Goal: Check status: Check status

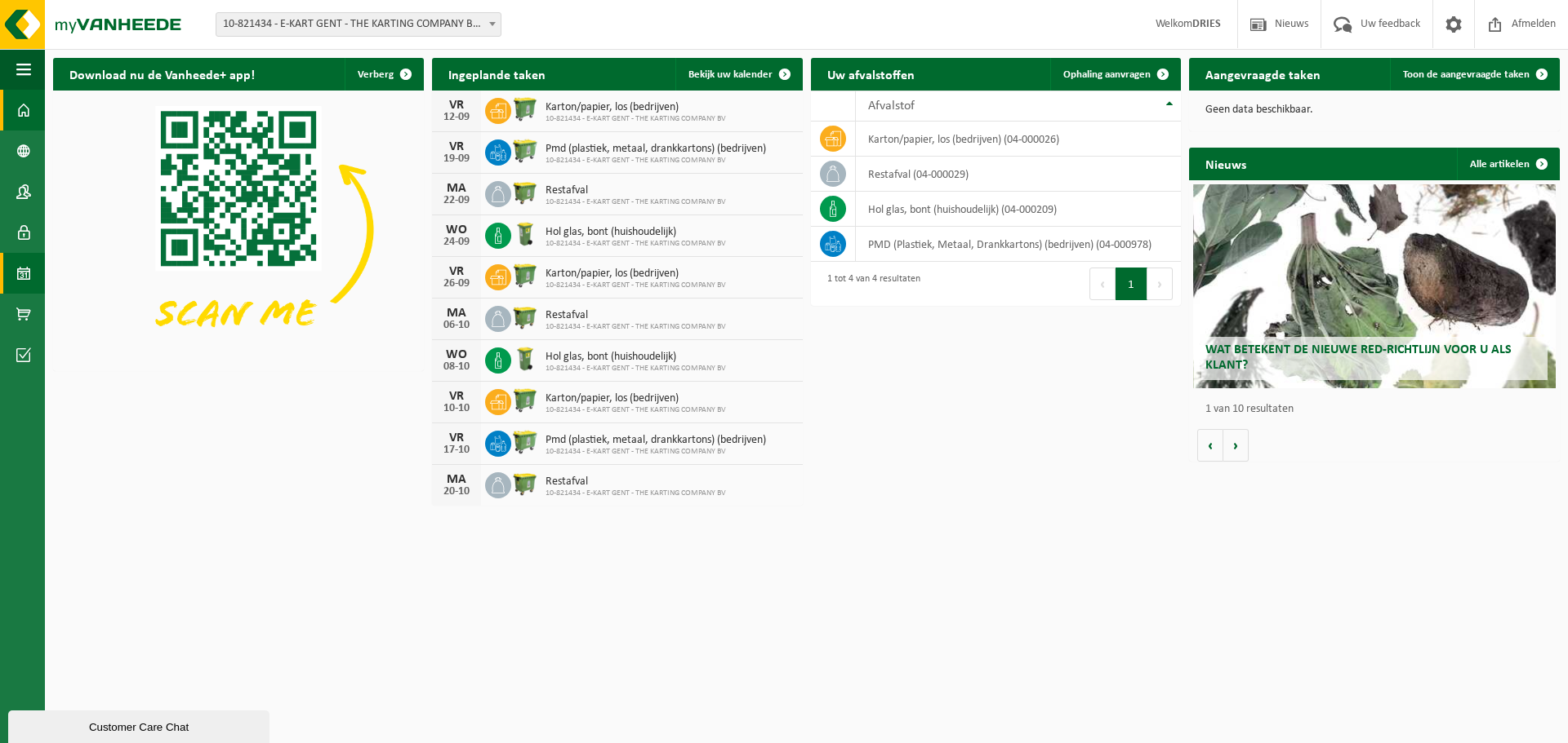
click at [41, 273] on link "Kalender" at bounding box center [22, 274] width 45 height 41
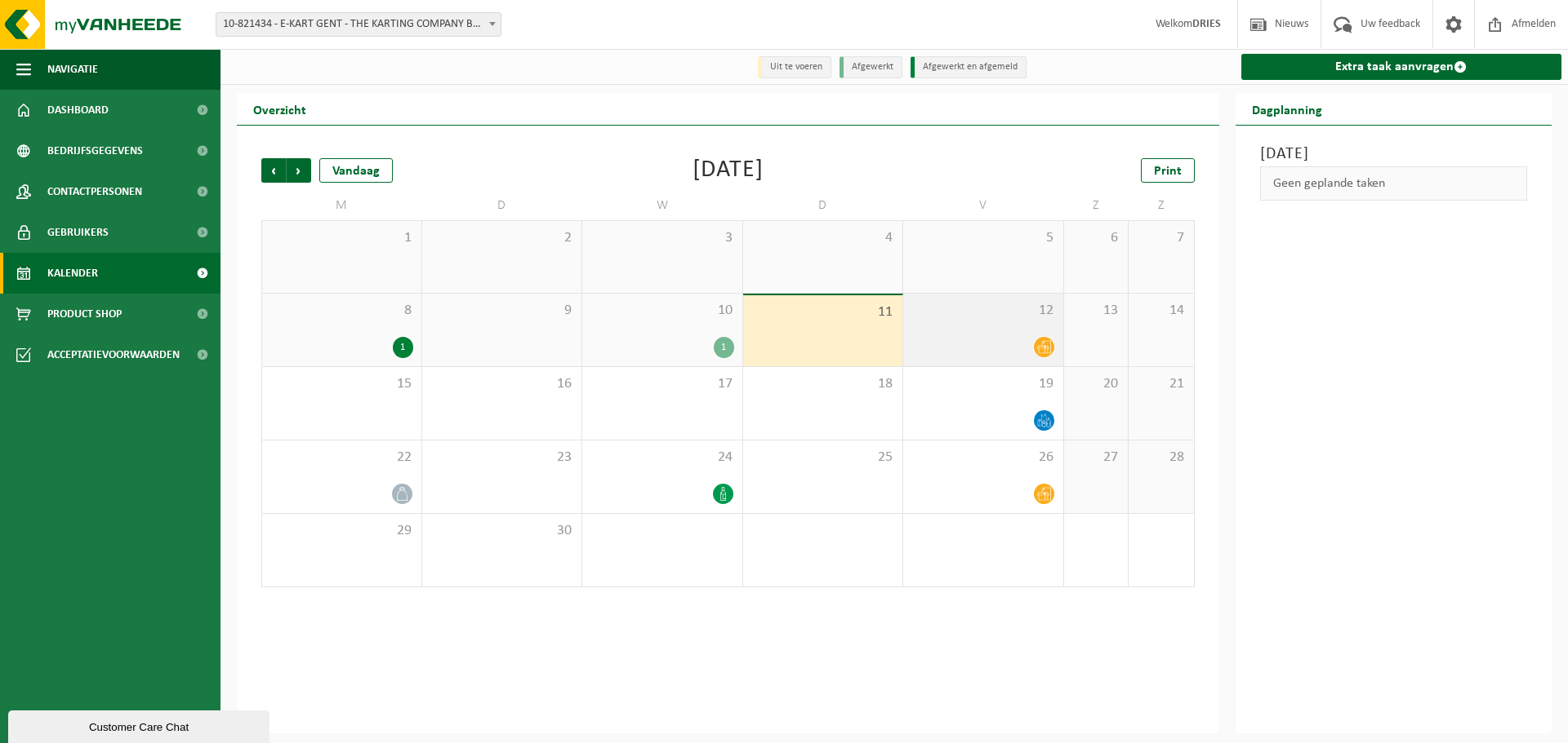
click at [1044, 352] on icon at bounding box center [1044, 347] width 14 height 14
